Goal: Information Seeking & Learning: Find specific fact

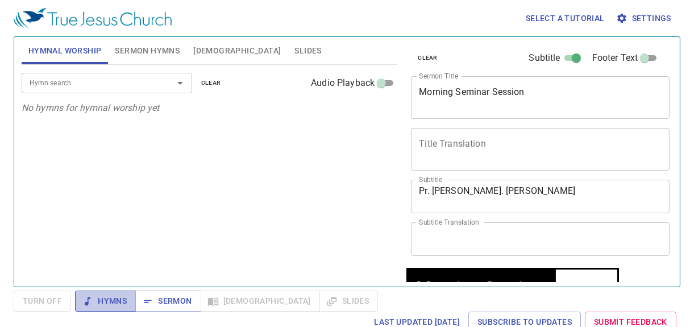
click at [107, 299] on span "Hymns" at bounding box center [105, 301] width 43 height 14
click at [294, 49] on span "Slides" at bounding box center [307, 51] width 27 height 14
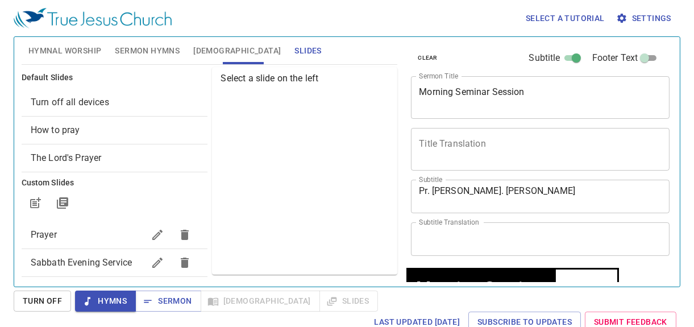
scroll to position [287, 0]
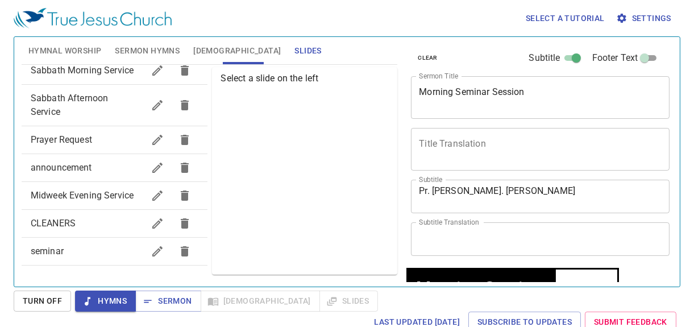
click at [78, 258] on div "seminar" at bounding box center [115, 250] width 186 height 27
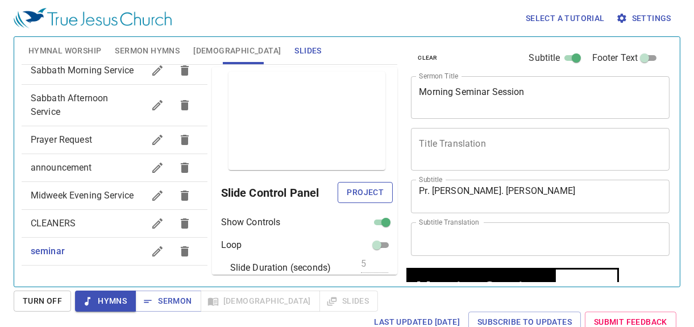
click at [356, 196] on span "Project" at bounding box center [365, 192] width 37 height 14
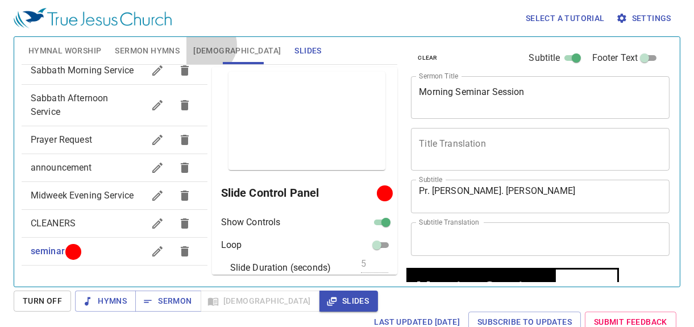
click at [207, 45] on span "[DEMOGRAPHIC_DATA]" at bounding box center [236, 51] width 87 height 14
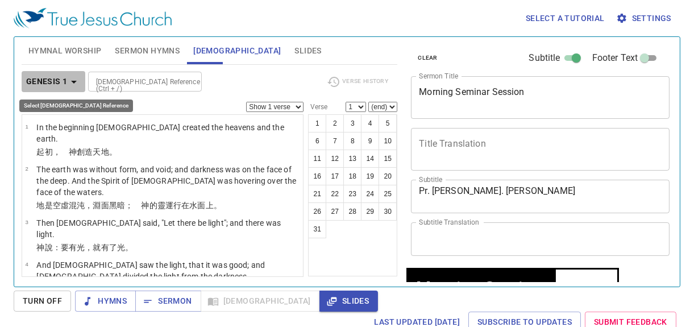
click at [40, 81] on b "Genesis 1" at bounding box center [46, 81] width 41 height 14
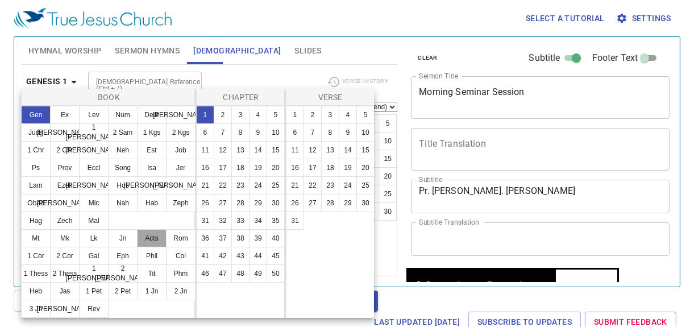
click at [153, 235] on button "Acts" at bounding box center [152, 238] width 30 height 18
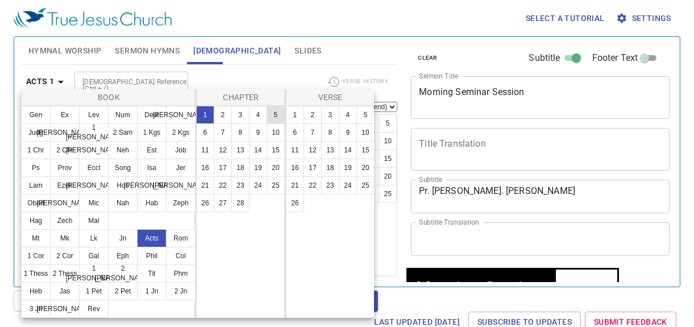
click at [275, 112] on button "5" at bounding box center [275, 115] width 18 height 18
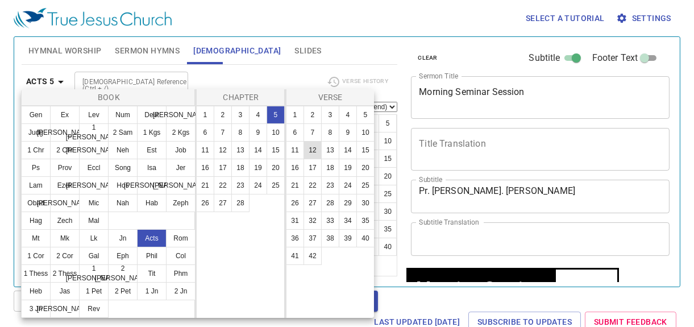
click at [311, 145] on button "12" at bounding box center [312, 150] width 18 height 18
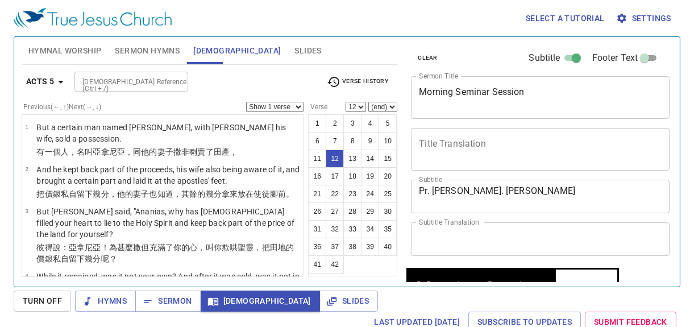
scroll to position [521, 0]
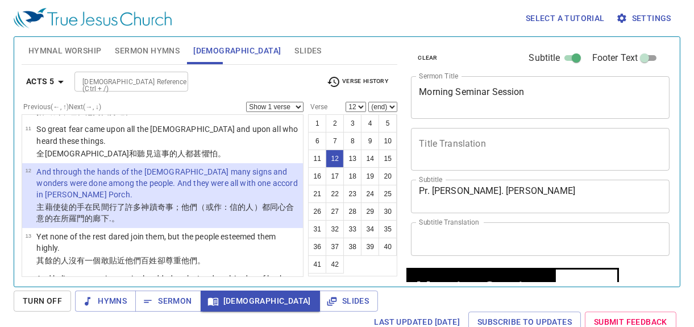
click at [294, 49] on span "Slides" at bounding box center [307, 51] width 27 height 14
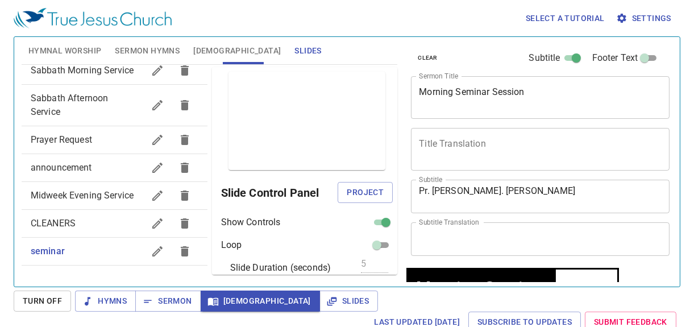
click at [209, 55] on span "[DEMOGRAPHIC_DATA]" at bounding box center [236, 51] width 87 height 14
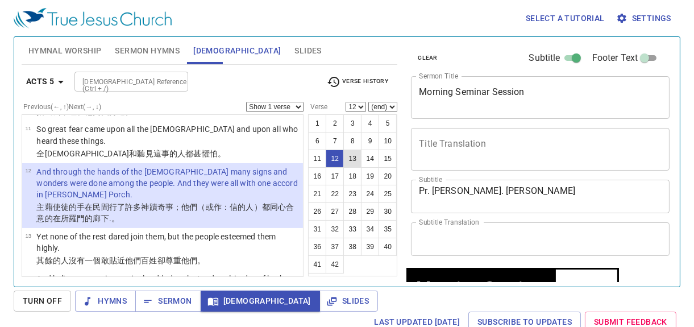
click at [356, 160] on button "13" at bounding box center [352, 158] width 18 height 18
select select "13"
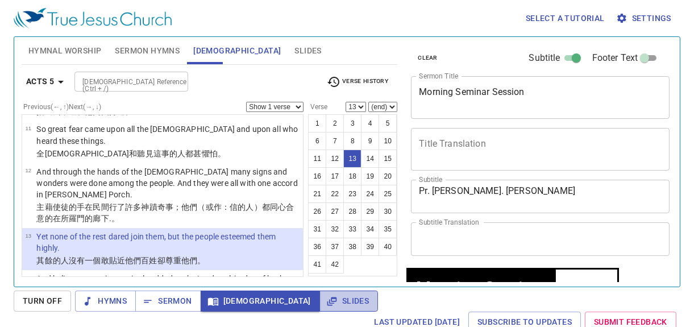
click at [328, 303] on span "Slides" at bounding box center [348, 301] width 40 height 14
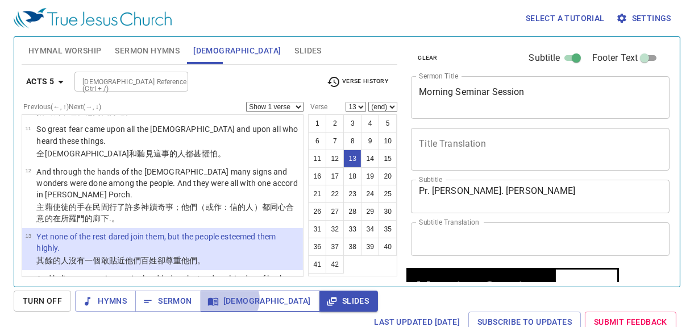
click at [227, 299] on span "[DEMOGRAPHIC_DATA]" at bounding box center [260, 301] width 101 height 14
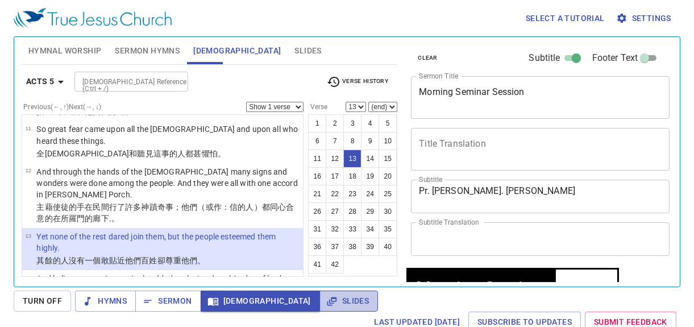
click at [326, 303] on icon "button" at bounding box center [331, 300] width 11 height 11
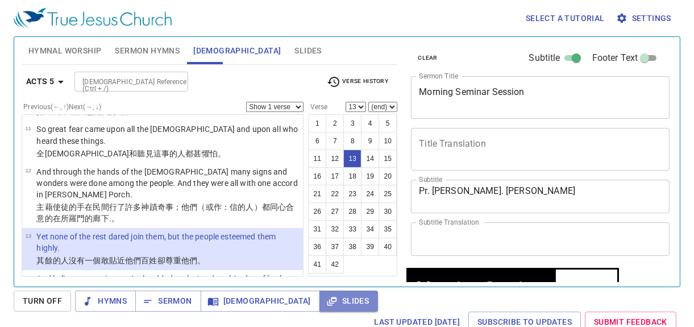
click at [326, 300] on icon "button" at bounding box center [331, 300] width 11 height 11
click at [216, 303] on span "[DEMOGRAPHIC_DATA]" at bounding box center [260, 301] width 101 height 14
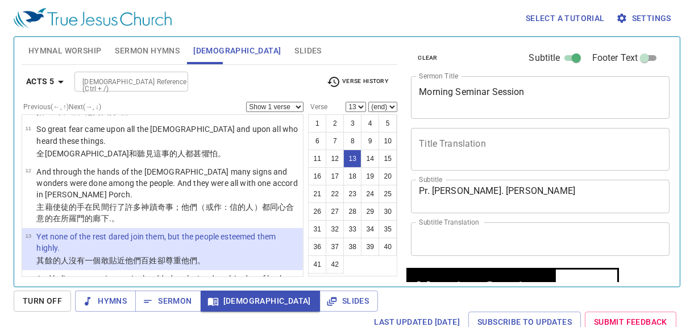
click at [57, 81] on icon "button" at bounding box center [61, 82] width 14 height 14
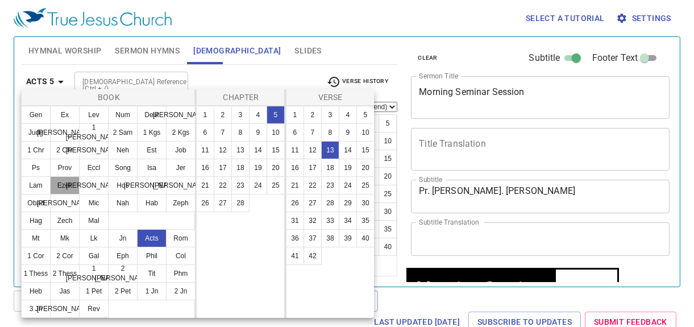
click at [62, 188] on button "Ezek" at bounding box center [65, 185] width 30 height 18
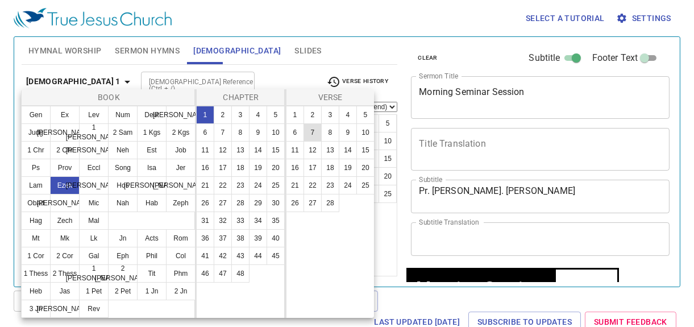
click at [318, 130] on button "7" at bounding box center [312, 132] width 18 height 18
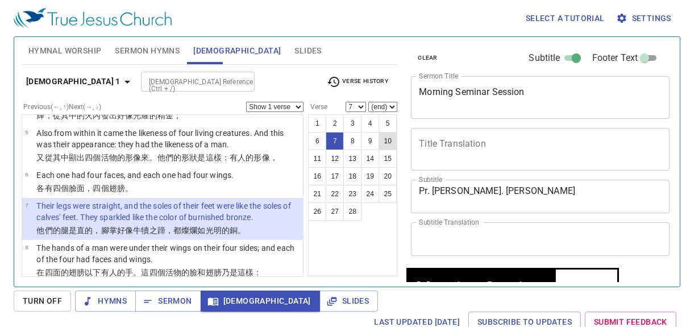
click at [385, 141] on button "10" at bounding box center [387, 141] width 18 height 18
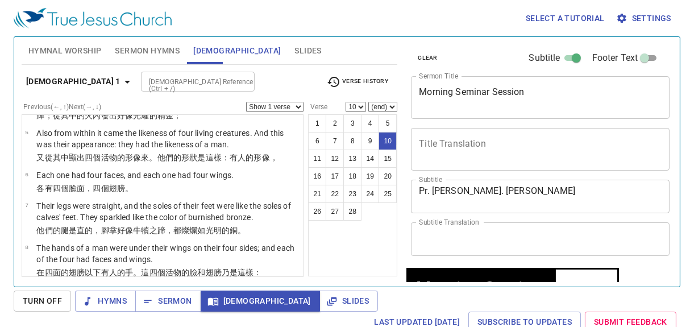
scroll to position [408, 0]
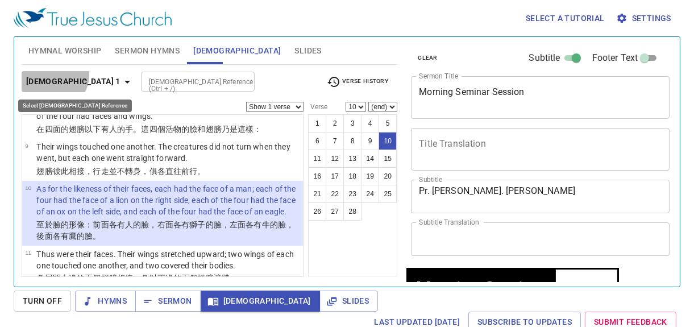
click at [52, 75] on b "[DEMOGRAPHIC_DATA] 1" at bounding box center [73, 81] width 94 height 14
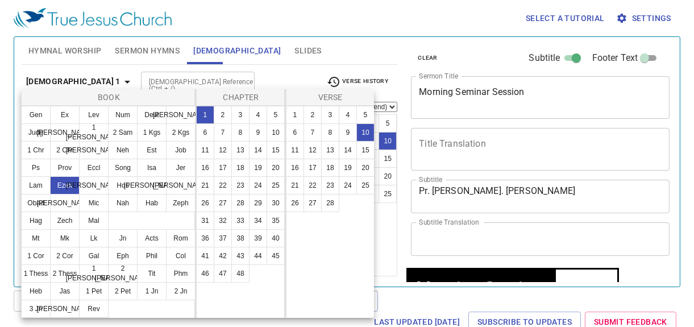
click at [52, 75] on div at bounding box center [347, 163] width 694 height 327
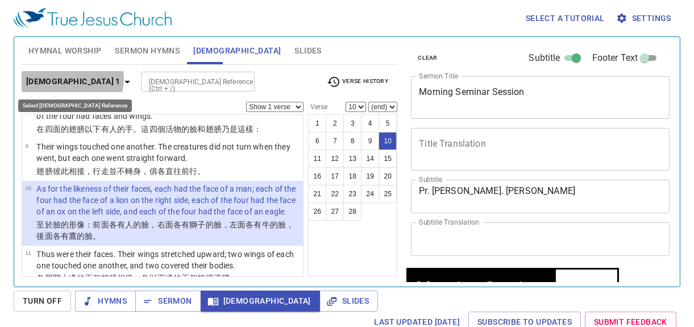
click at [120, 79] on icon "button" at bounding box center [127, 82] width 14 height 14
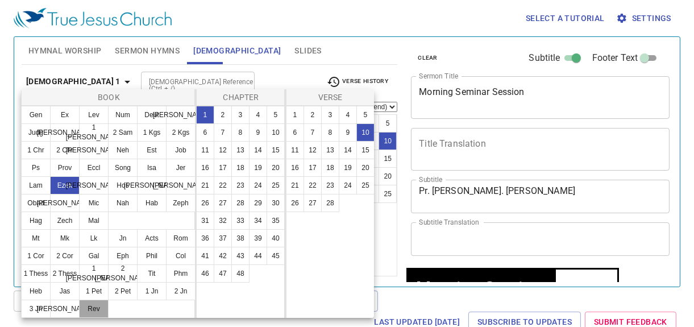
click at [90, 305] on button "Rev" at bounding box center [94, 308] width 30 height 18
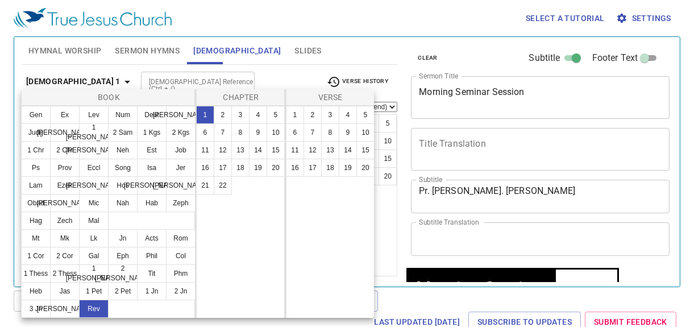
scroll to position [0, 0]
click at [251, 120] on button "4" at bounding box center [258, 115] width 18 height 18
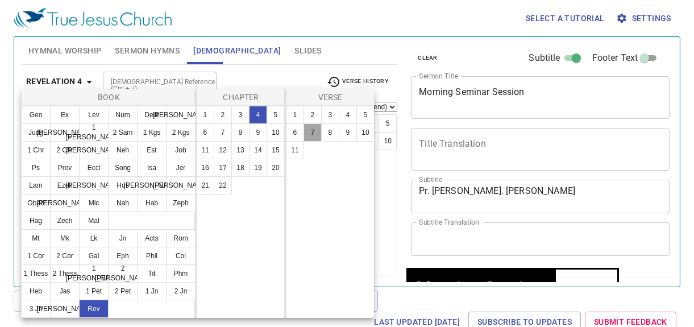
click at [319, 133] on button "7" at bounding box center [312, 132] width 18 height 18
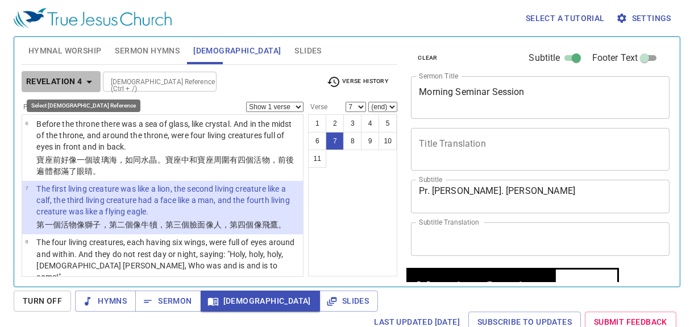
click at [56, 75] on b "Revelation 4" at bounding box center [54, 81] width 56 height 14
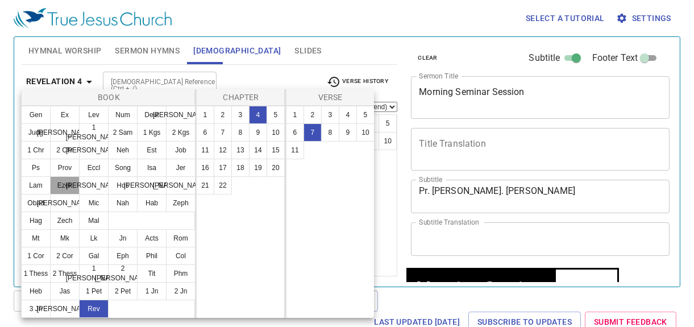
click at [63, 178] on button "Ezek" at bounding box center [65, 185] width 30 height 18
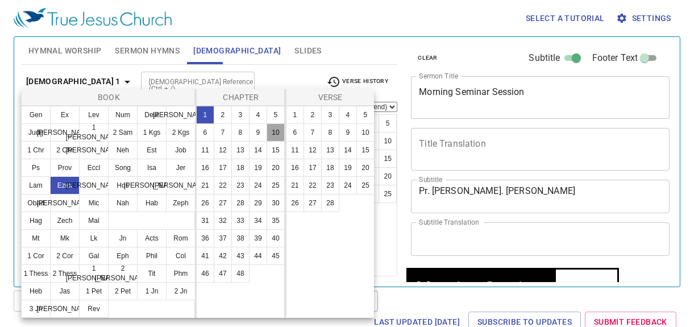
click at [274, 137] on button "10" at bounding box center [275, 132] width 18 height 18
click at [339, 147] on button "14" at bounding box center [348, 150] width 18 height 18
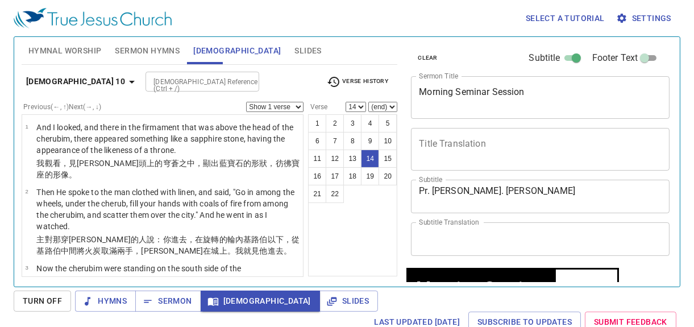
scroll to position [684, 0]
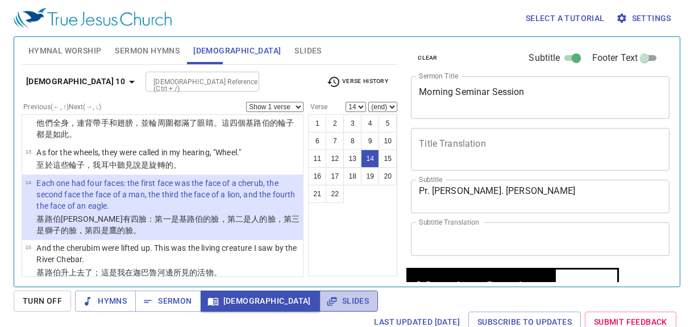
click at [328, 297] on span "Slides" at bounding box center [348, 301] width 40 height 14
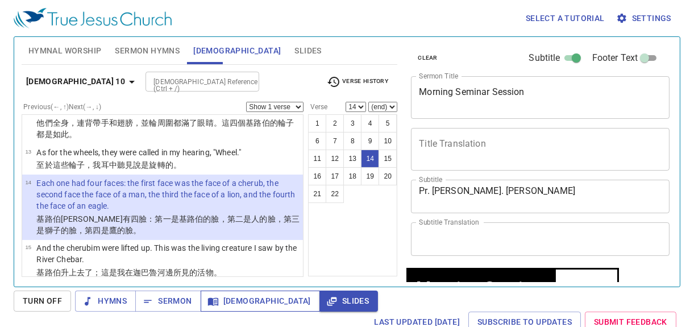
click at [210, 296] on icon "button" at bounding box center [212, 300] width 11 height 11
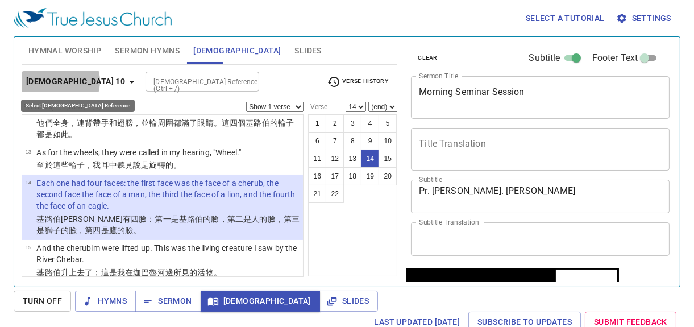
click at [59, 81] on b "[DEMOGRAPHIC_DATA] 10" at bounding box center [75, 81] width 99 height 14
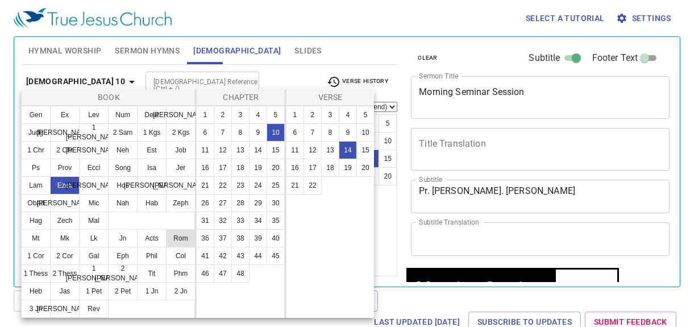
click at [180, 233] on button "Rom" at bounding box center [181, 238] width 30 height 18
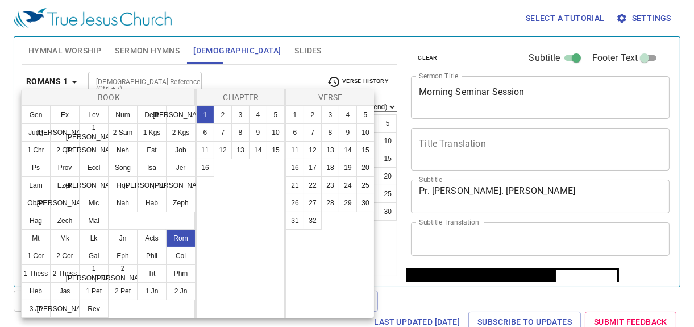
scroll to position [0, 0]
click at [220, 151] on button "12" at bounding box center [223, 150] width 18 height 18
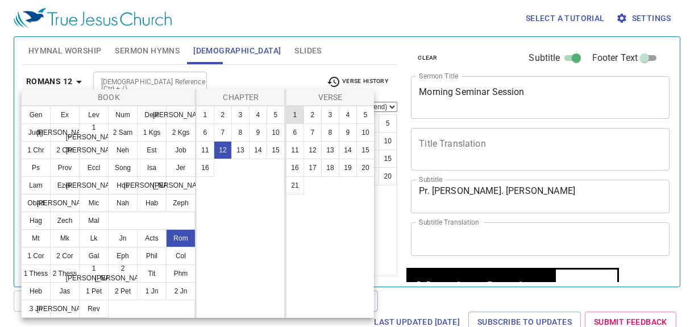
click at [291, 116] on button "1" at bounding box center [295, 115] width 18 height 18
select select "1"
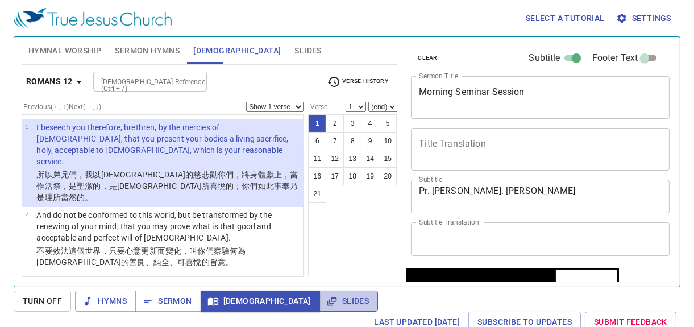
click at [326, 300] on icon "button" at bounding box center [331, 300] width 11 height 11
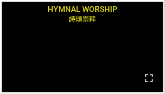
drag, startPoint x: 152, startPoint y: 76, endPoint x: 251, endPoint y: 279, distance: 226.4
click at [152, 76] on icon "button" at bounding box center [149, 78] width 8 height 8
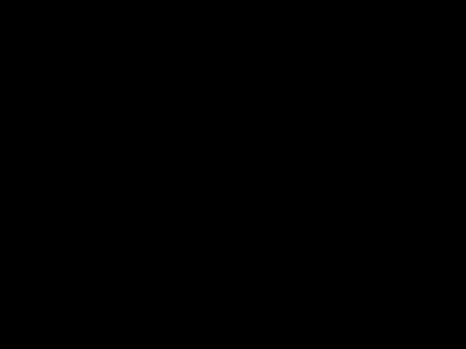
click at [456, 333] on div at bounding box center [233, 174] width 466 height 349
